Goal: Task Accomplishment & Management: Use online tool/utility

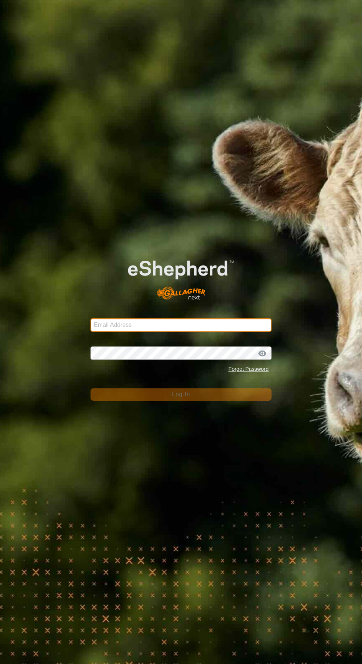
click at [120, 323] on input "Email Address" at bounding box center [181, 324] width 181 height 13
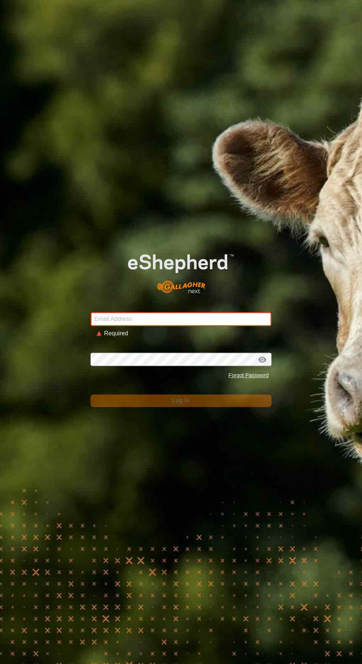
type input "[EMAIL_ADDRESS][DOMAIN_NAME]"
click at [91, 395] on button "Log In" at bounding box center [181, 401] width 181 height 13
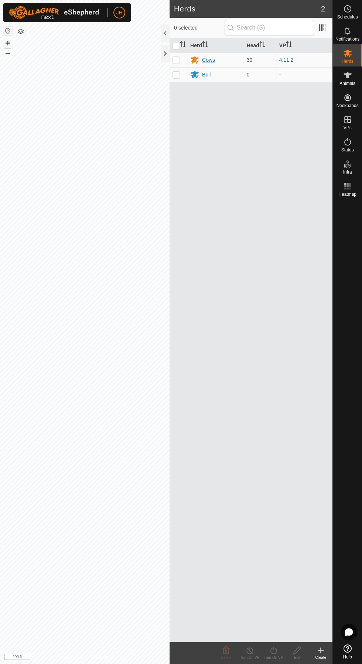
click at [211, 55] on div "Cows" at bounding box center [215, 59] width 51 height 9
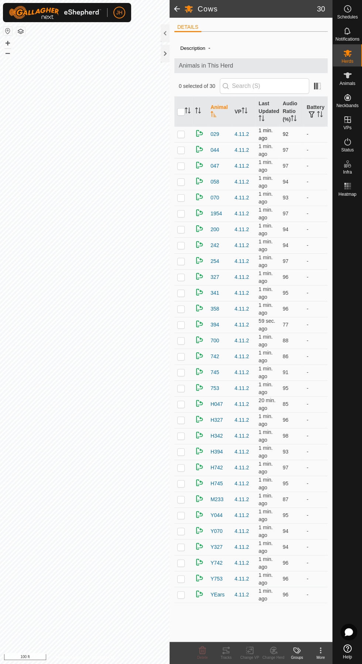
click at [181, 129] on td at bounding box center [183, 134] width 18 height 16
checkbox input "true"
click at [226, 650] on icon at bounding box center [226, 651] width 7 height 6
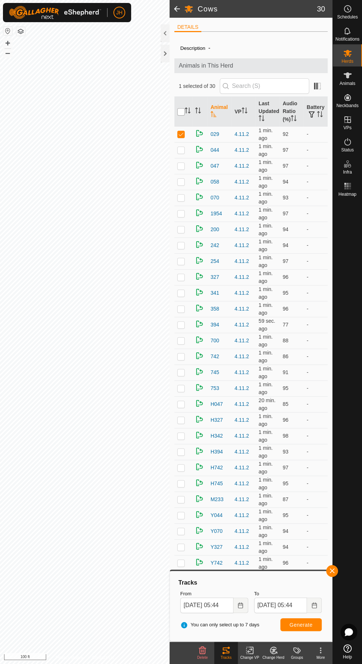
click at [181, 108] on input "checkbox" at bounding box center [180, 111] width 7 height 7
checkbox input "true"
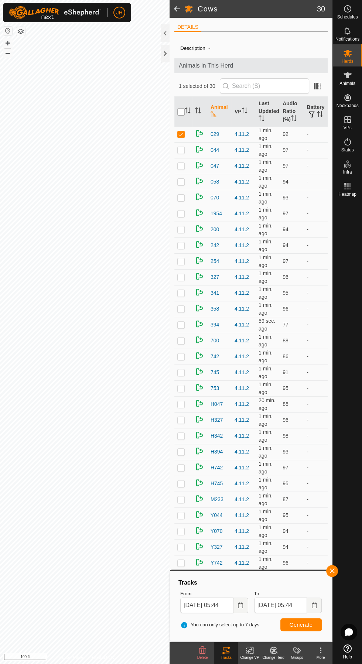
checkbox input "true"
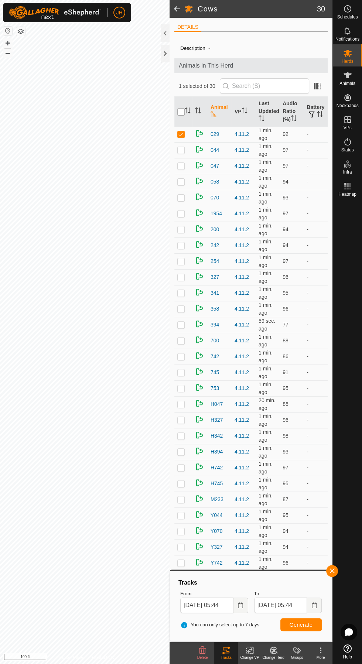
checkbox input "true"
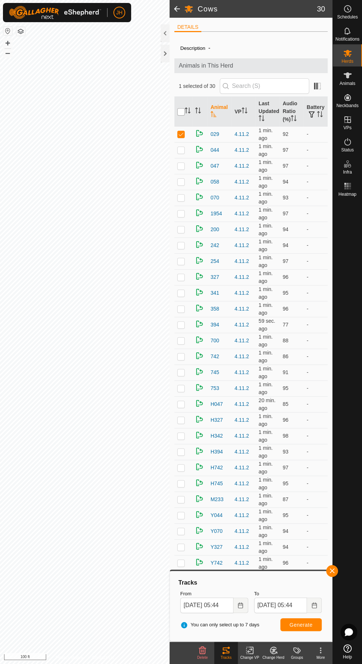
checkbox input "true"
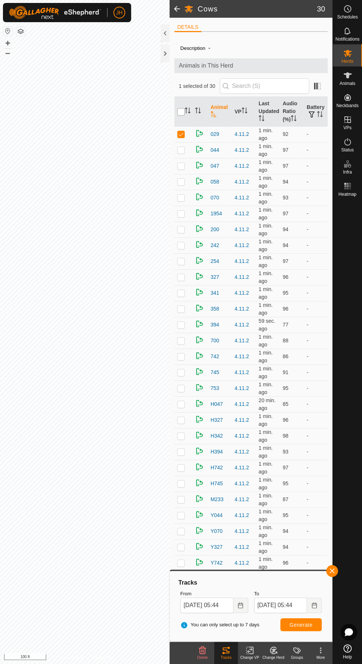
checkbox input "true"
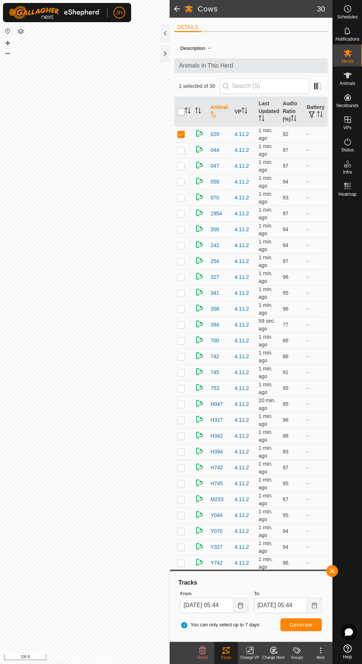
checkbox input "true"
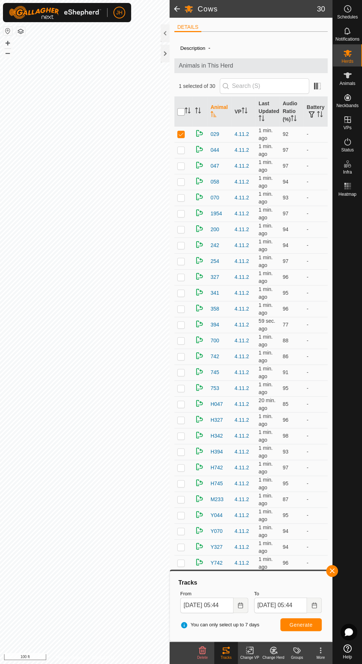
checkbox input "true"
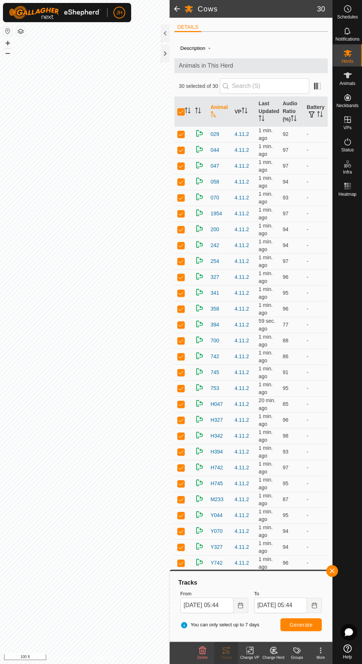
click at [299, 625] on span "Generate" at bounding box center [301, 625] width 23 height 6
click at [241, 603] on icon "Choose Date" at bounding box center [240, 606] width 5 height 6
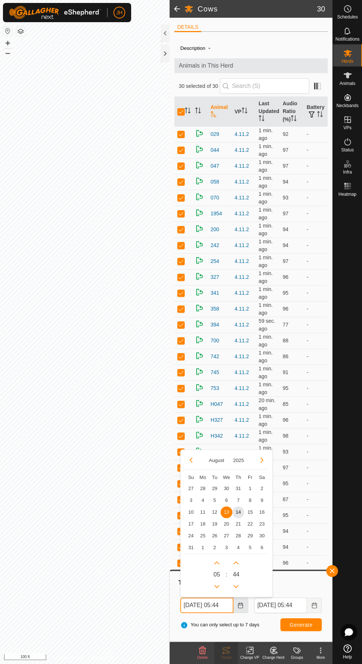
scroll to position [0, 4]
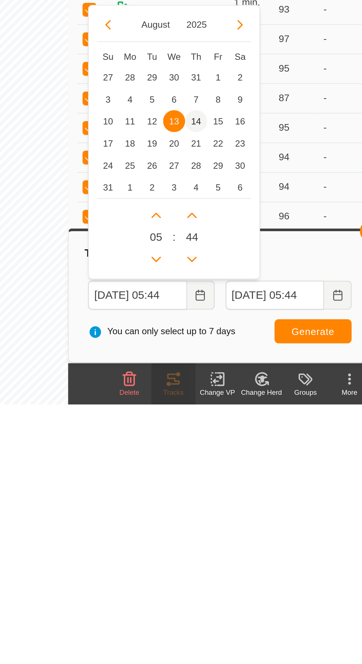
click at [239, 513] on span "14" at bounding box center [238, 512] width 12 height 12
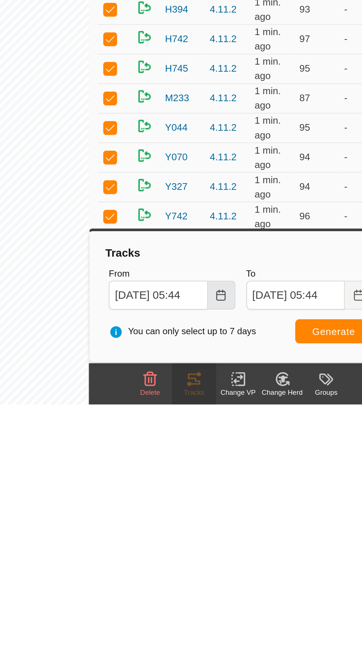
click at [242, 608] on icon "Choose Date" at bounding box center [241, 606] width 6 height 6
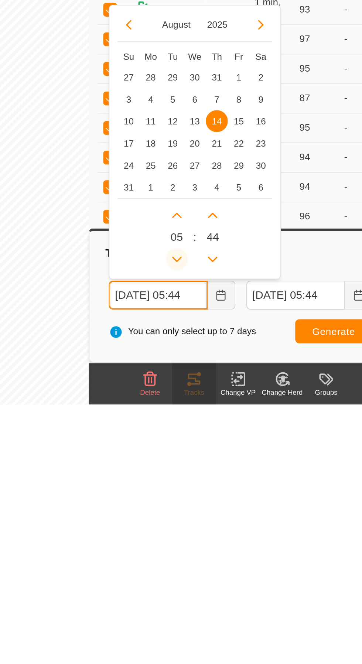
click at [213, 586] on button "Previous Hour" at bounding box center [217, 586] width 12 height 12
click at [216, 586] on icon "Previous Hour" at bounding box center [217, 586] width 6 height 6
type input "[DATE] 03:44"
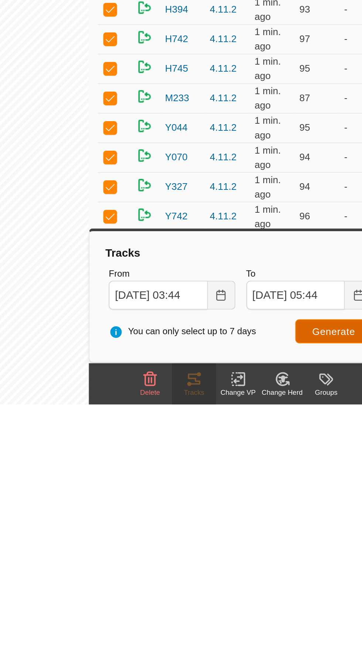
click at [293, 625] on span "Generate" at bounding box center [301, 625] width 23 height 6
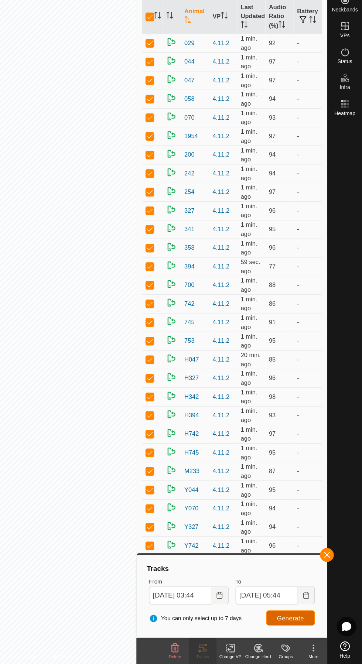
scroll to position [0, 0]
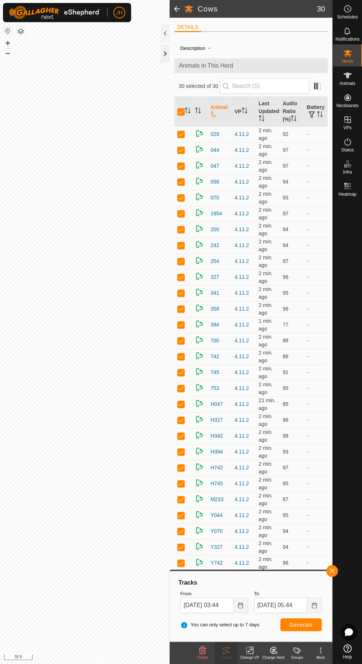
click at [164, 46] on div at bounding box center [165, 54] width 9 height 18
